Goal: Information Seeking & Learning: Learn about a topic

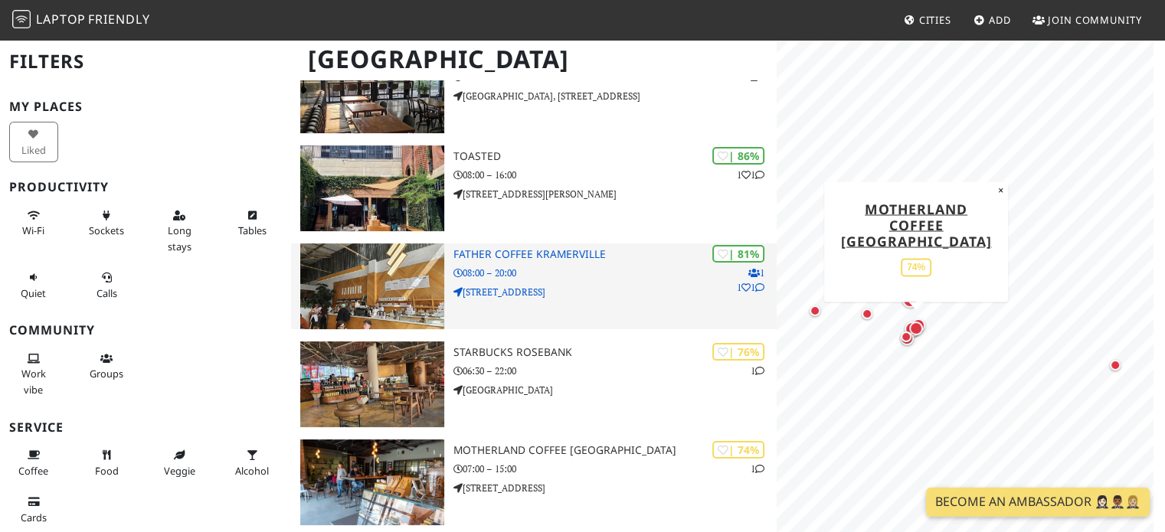
scroll to position [184, 0]
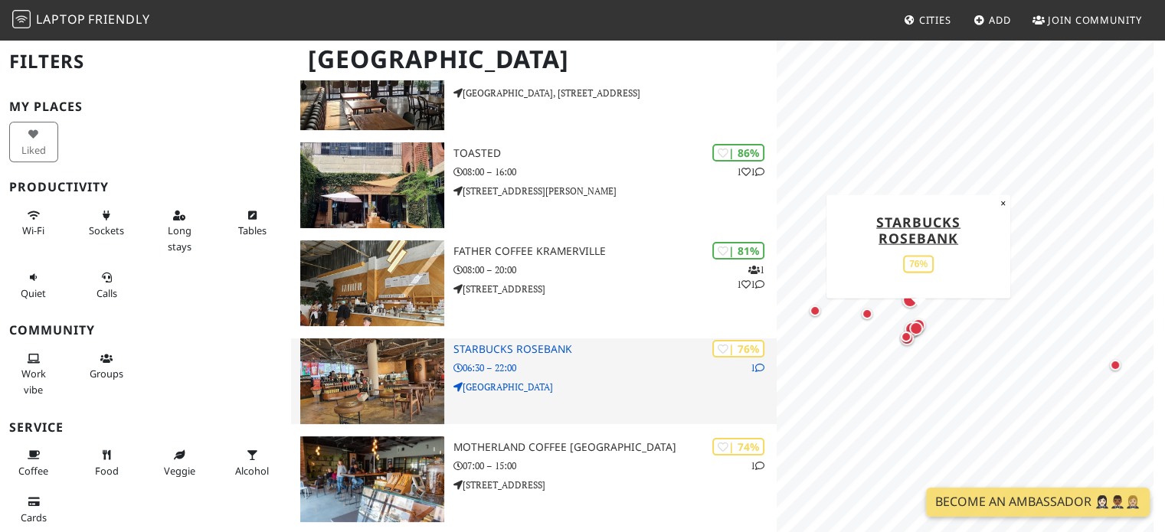
click at [415, 382] on img at bounding box center [371, 381] width 143 height 86
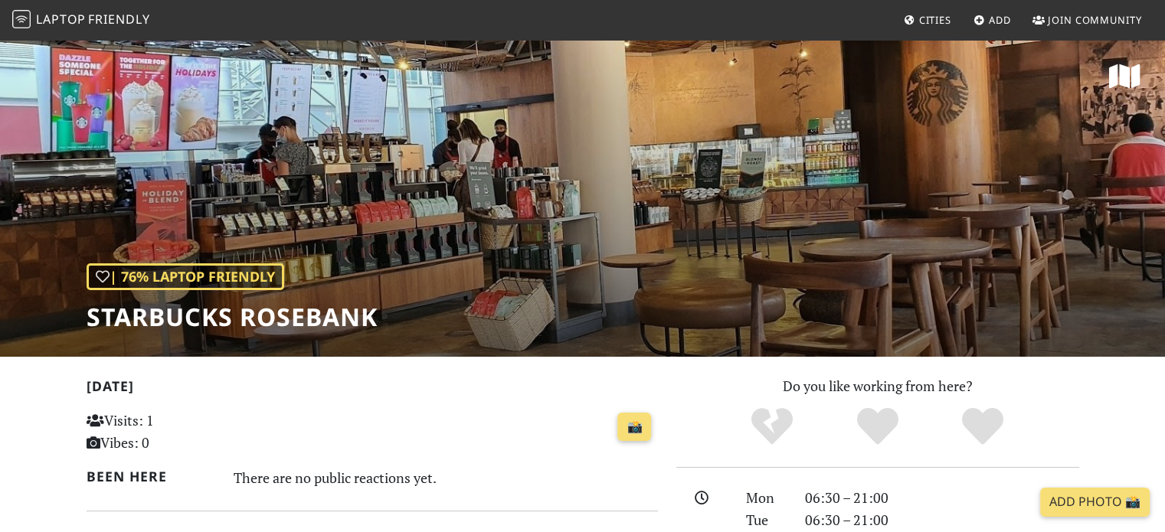
click at [777, 128] on div "| 76% Laptop Friendly Starbucks Rosebank" at bounding box center [582, 197] width 1165 height 319
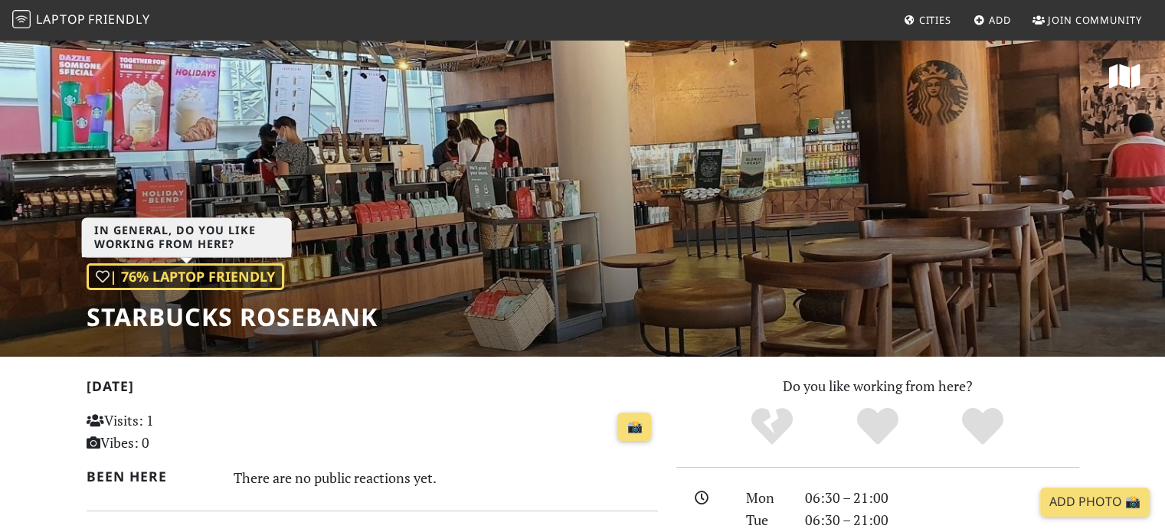
click at [263, 274] on div "| 76% Laptop Friendly" at bounding box center [186, 276] width 198 height 27
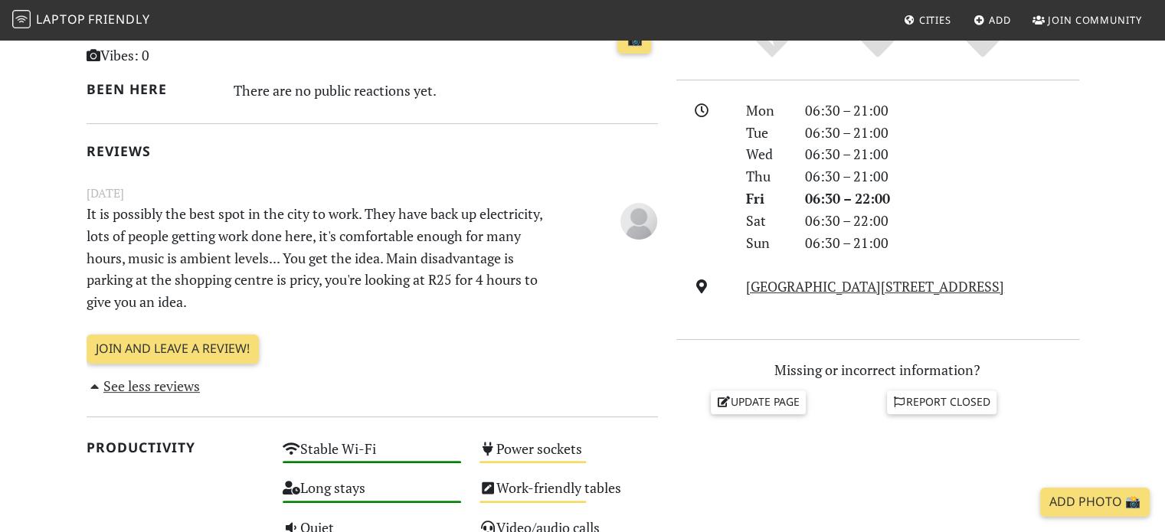
scroll to position [418, 0]
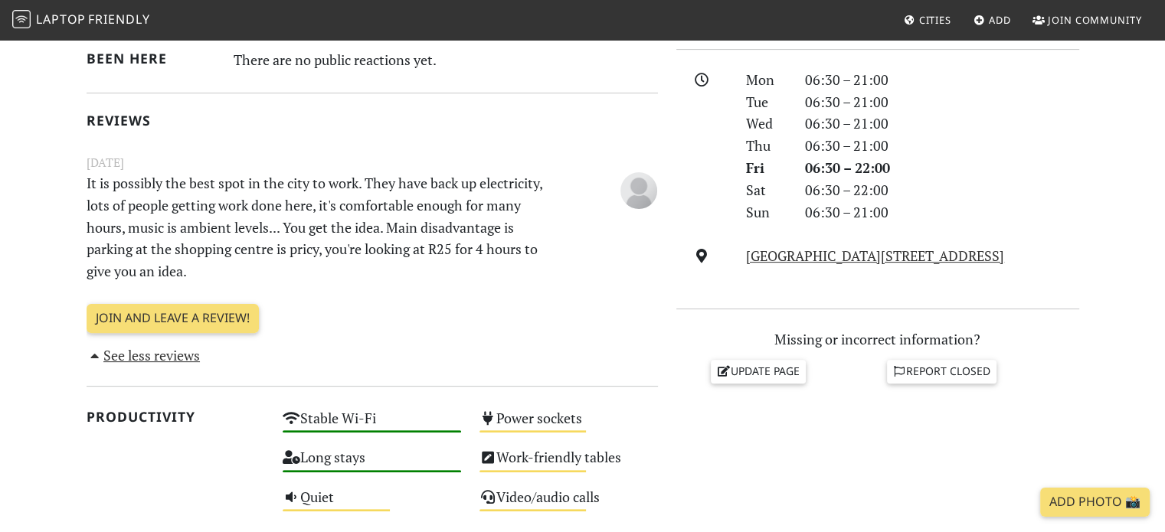
click at [205, 278] on p "It is possibly the best spot in the city to work. They have back up electricity…" at bounding box center [323, 227] width 492 height 110
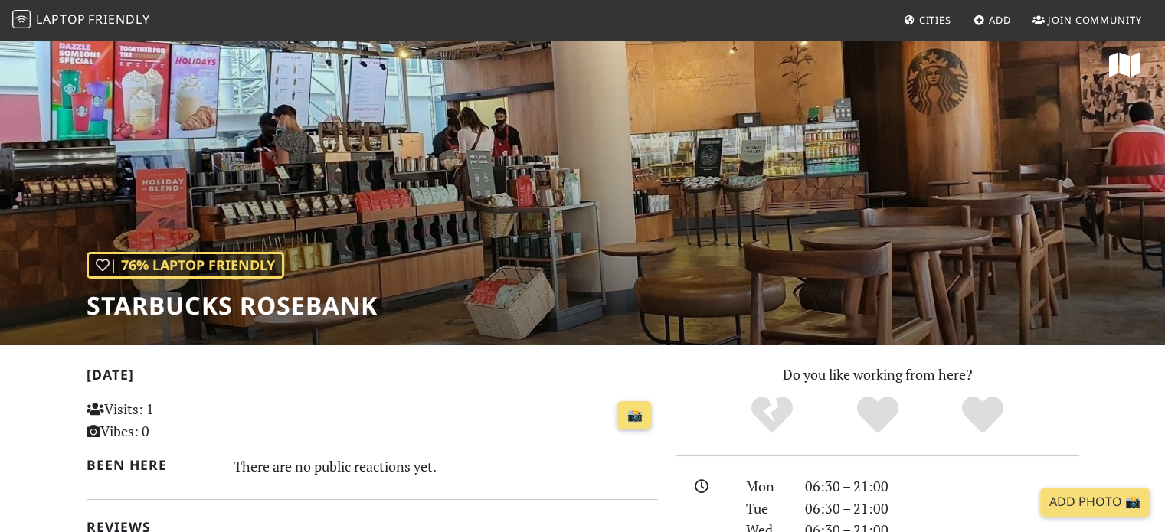
scroll to position [0, 0]
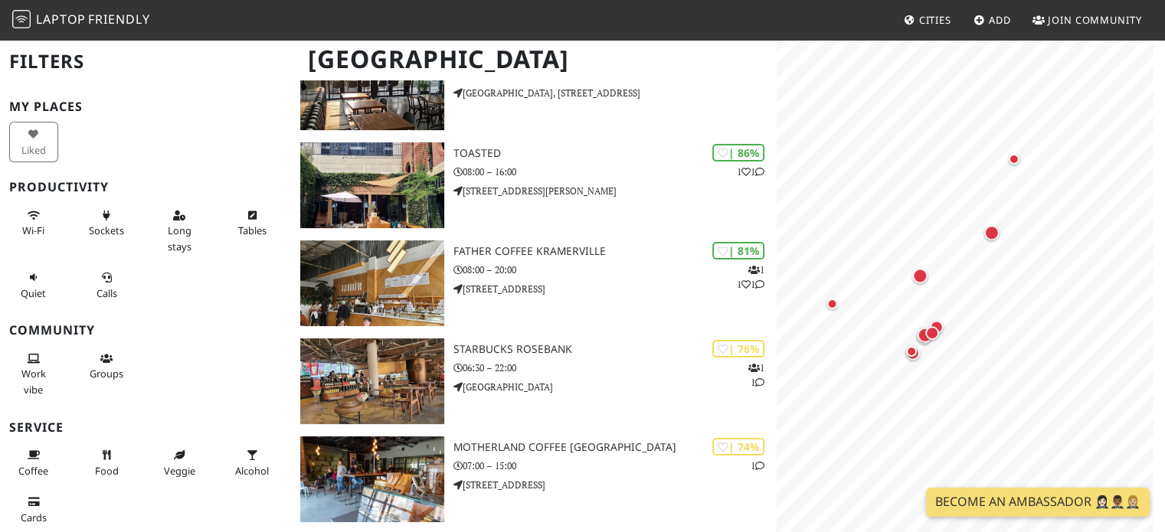
scroll to position [184, 0]
